Goal: Check status: Check status

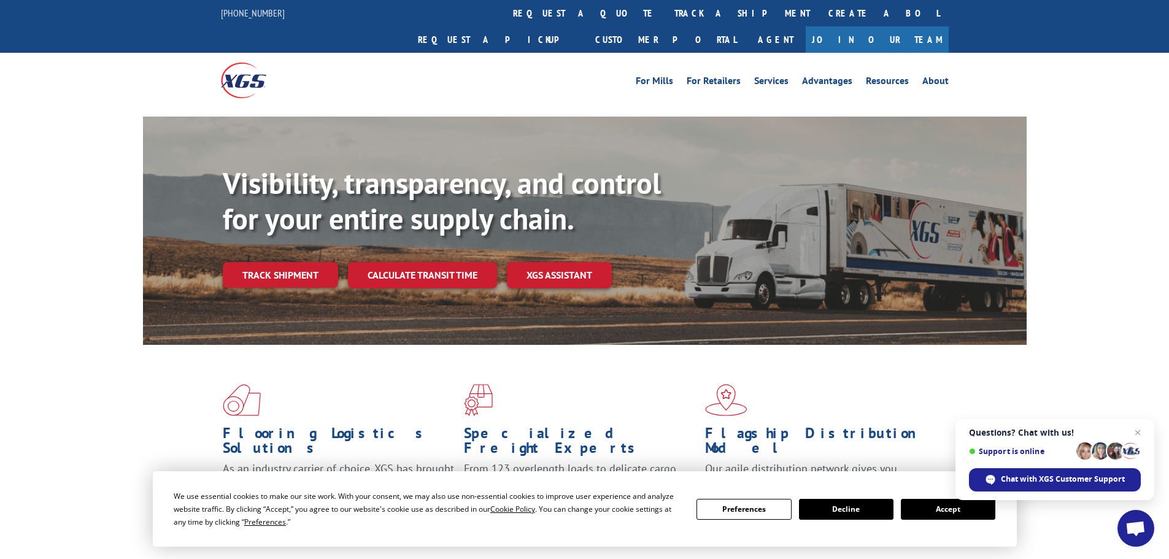
click at [946, 510] on button "Accept" at bounding box center [948, 509] width 94 height 21
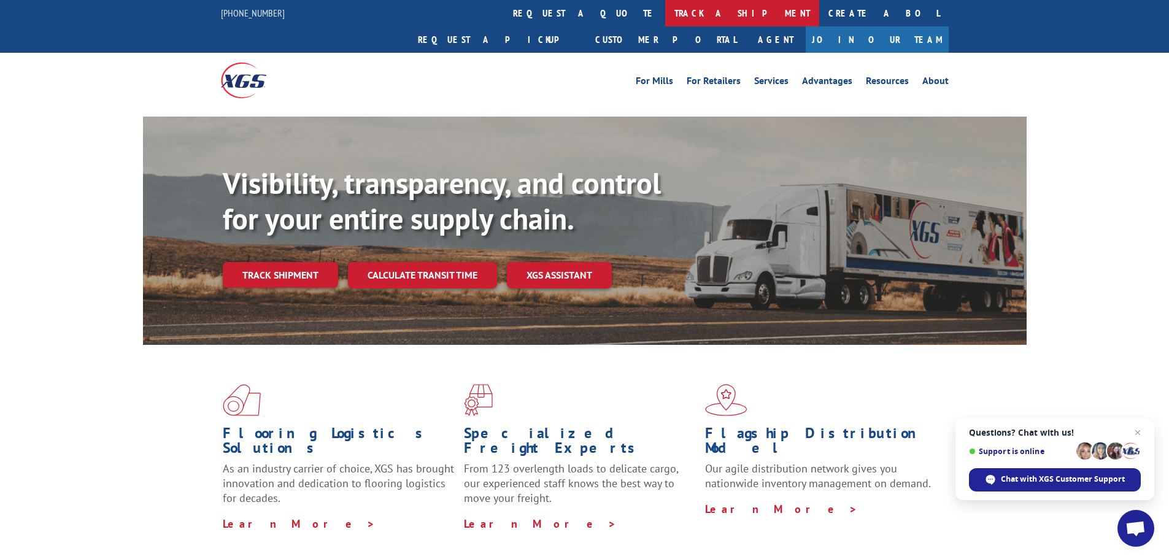
click at [665, 10] on link "track a shipment" at bounding box center [742, 13] width 154 height 26
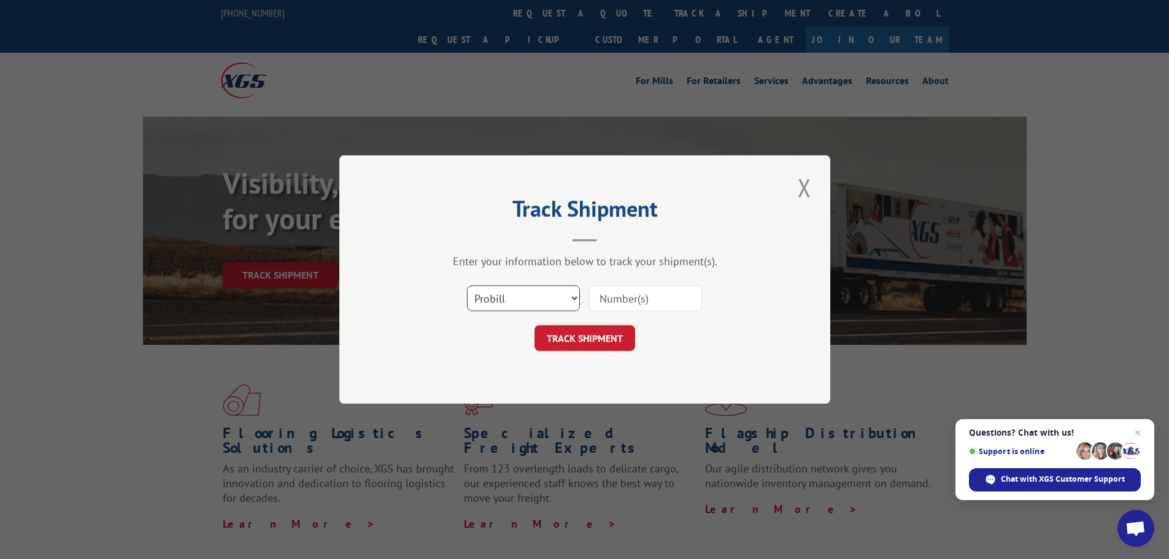
click at [540, 304] on select "Select category... Probill BOL PO" at bounding box center [523, 298] width 113 height 26
select select "bol"
click at [467, 285] on select "Select category... Probill BOL PO" at bounding box center [523, 298] width 113 height 26
click at [625, 299] on input at bounding box center [645, 298] width 113 height 26
paste input "5950780"
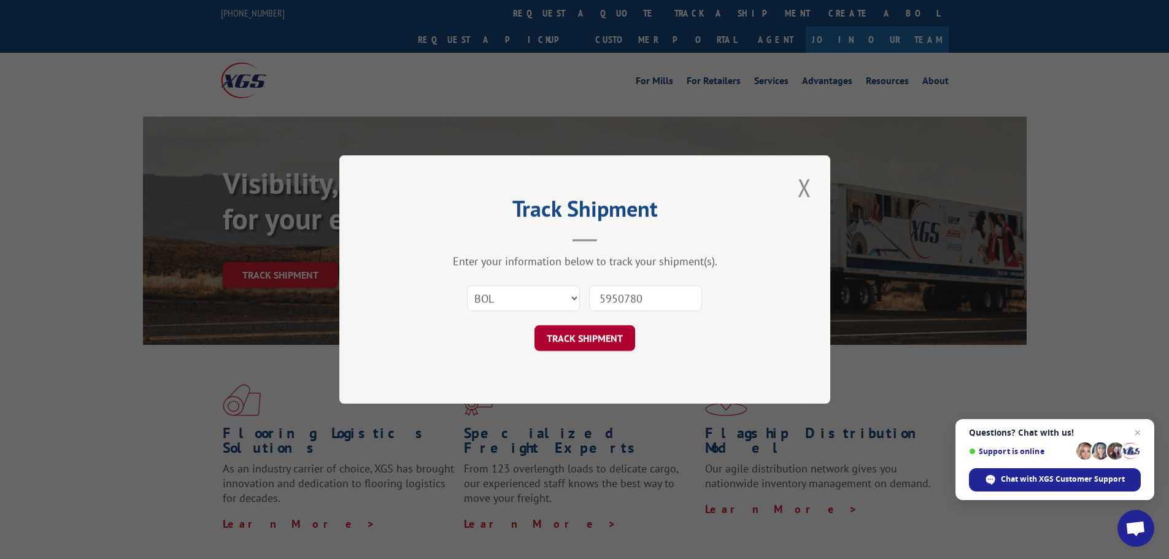
type input "5950780"
click at [613, 346] on button "TRACK SHIPMENT" at bounding box center [584, 338] width 101 height 26
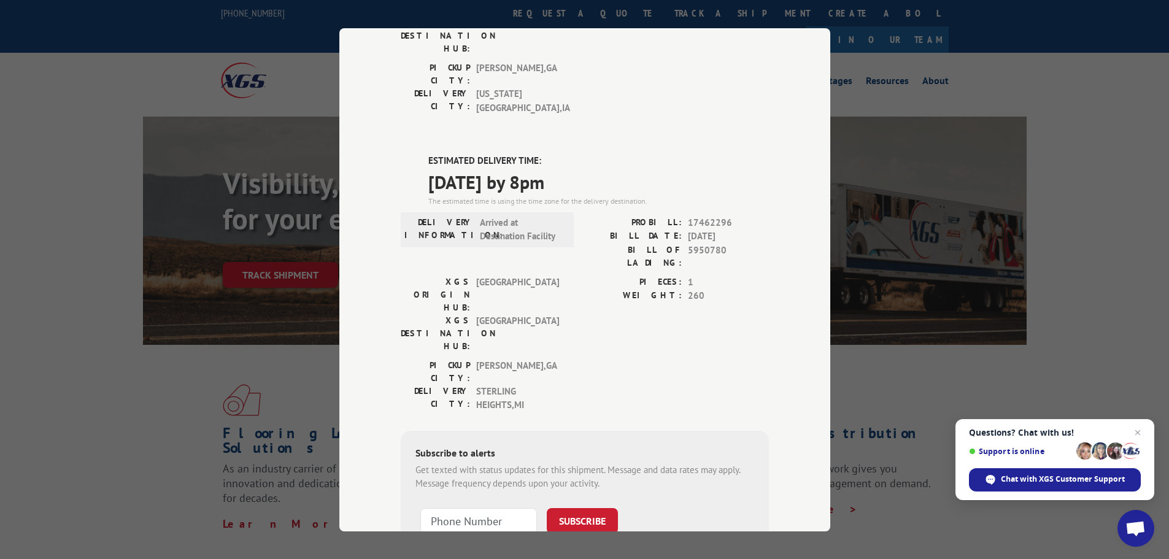
scroll to position [264, 0]
